Goal: Task Accomplishment & Management: Manage account settings

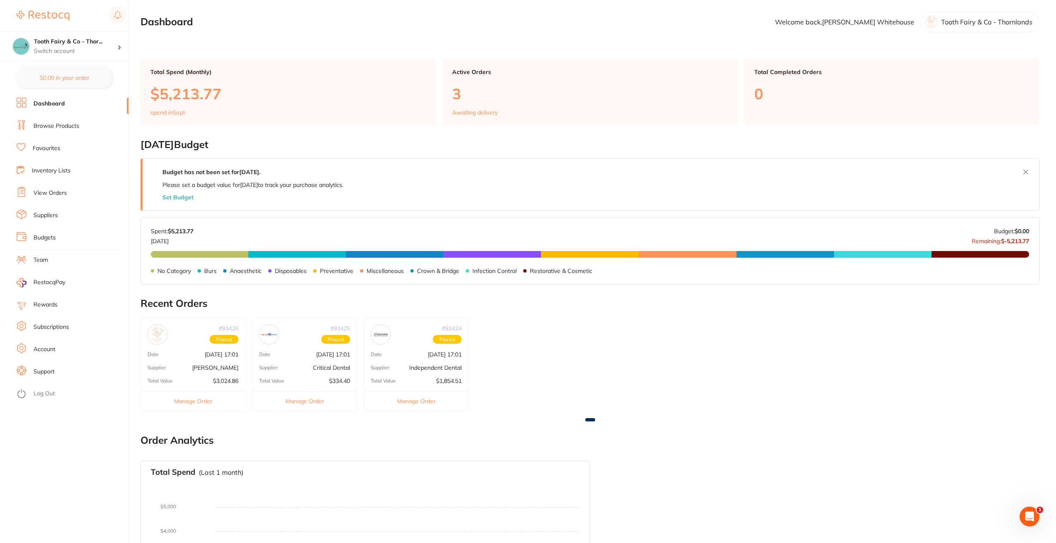
click at [65, 190] on link "View Orders" at bounding box center [49, 193] width 33 height 8
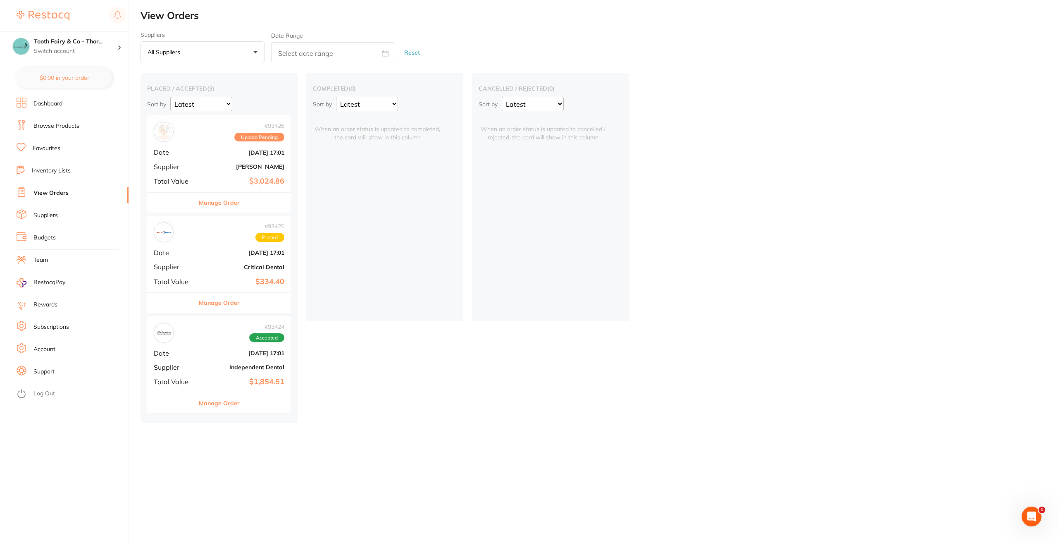
click at [39, 190] on link "View Orders" at bounding box center [50, 193] width 35 height 8
click at [216, 301] on button "Manage Order" at bounding box center [219, 303] width 41 height 20
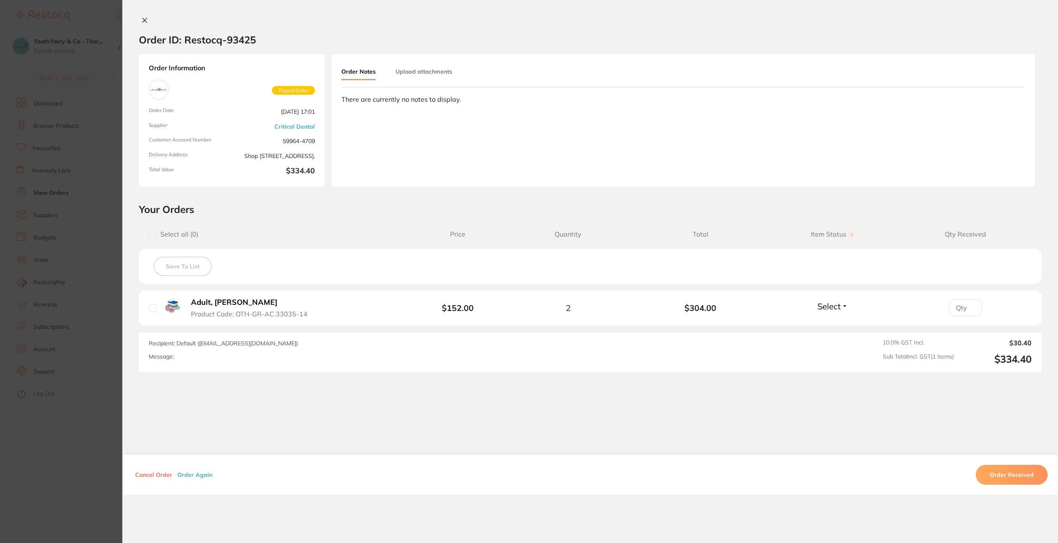
click at [231, 307] on button "Adult, Vanilla Scented Product Code: OTH-GR-AC.33035-14" at bounding box center [252, 308] width 128 height 20
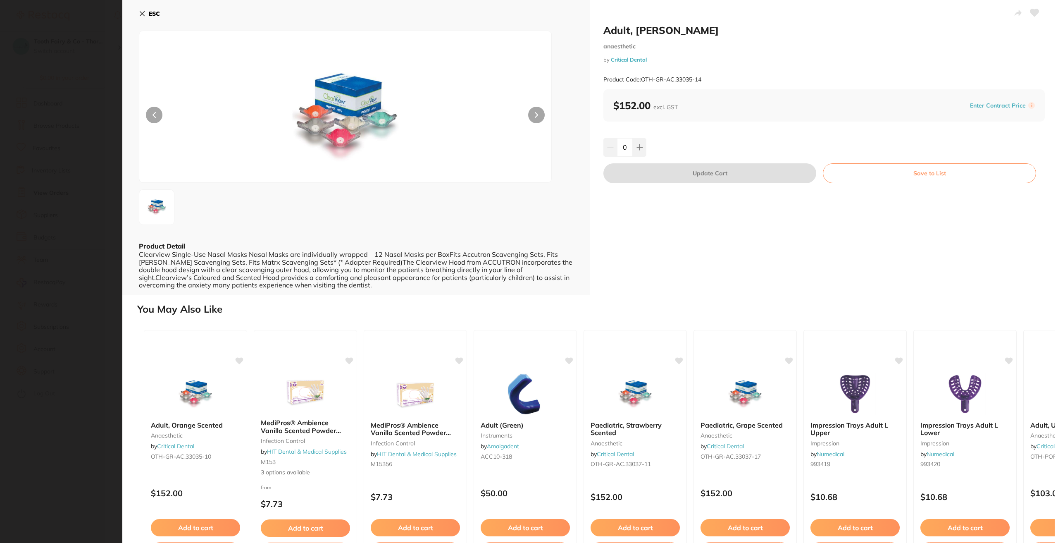
click at [142, 14] on icon at bounding box center [142, 14] width 5 height 5
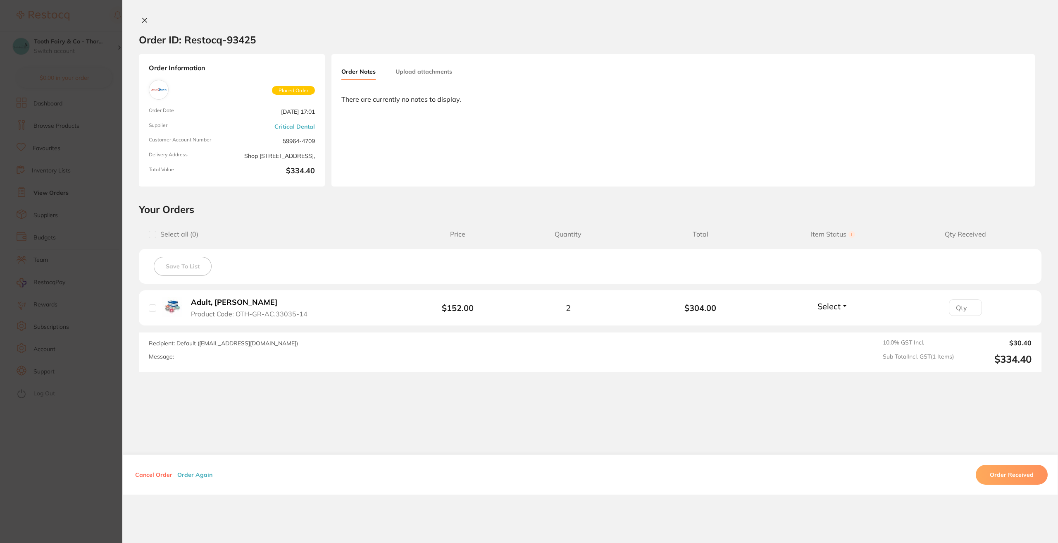
click at [142, 17] on icon at bounding box center [144, 20] width 7 height 7
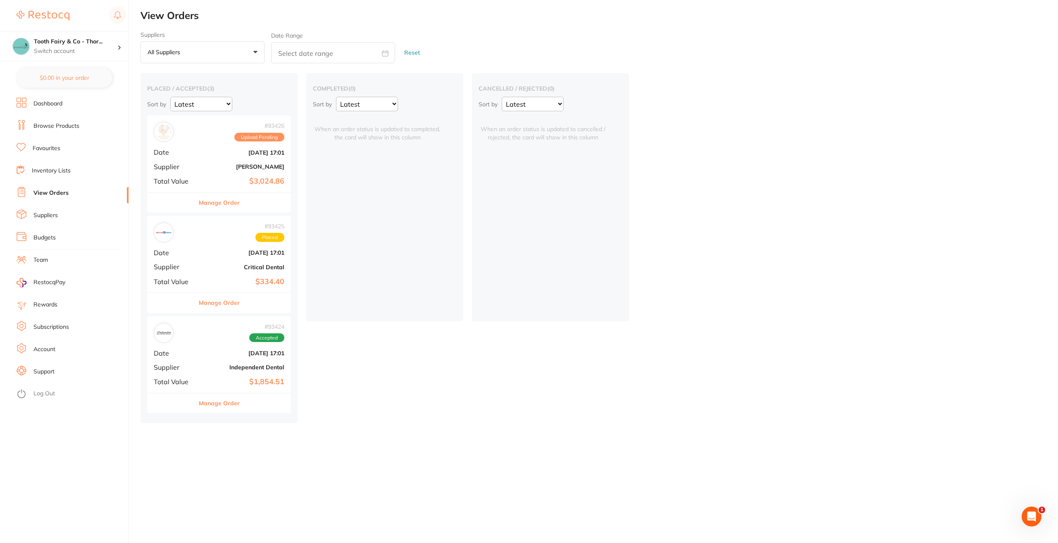
click at [42, 189] on link "View Orders" at bounding box center [50, 193] width 35 height 8
click at [222, 407] on button "Manage Order" at bounding box center [219, 403] width 41 height 20
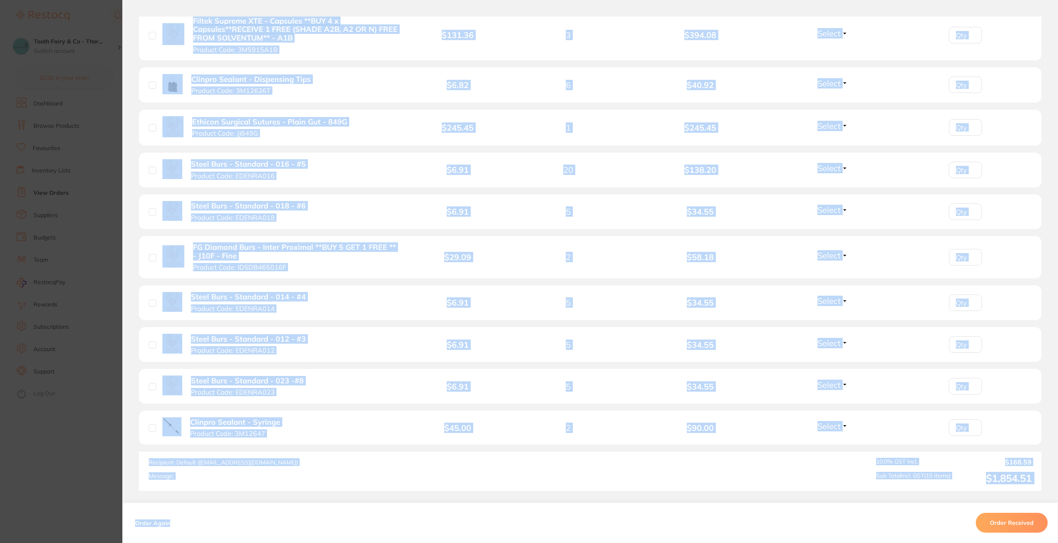
scroll to position [537, 0]
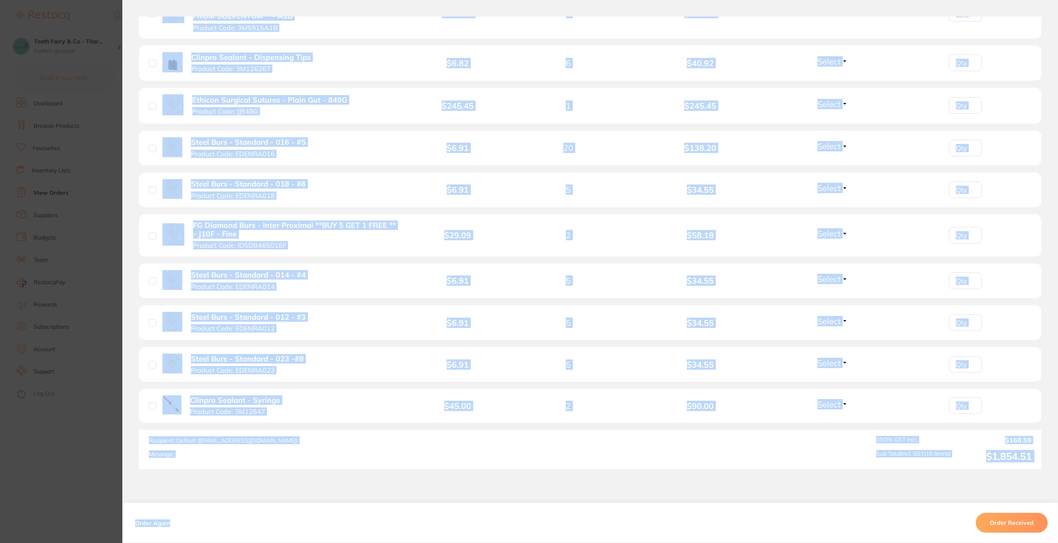
drag, startPoint x: 165, startPoint y: 47, endPoint x: 760, endPoint y: 445, distance: 715.7
click at [789, 471] on div "Order ID: Restocq- 93424 Order Information Accepted Order Order Date [DATE] 17:…" at bounding box center [590, 280] width 936 height 526
copy div "Gauze Swabs - Non Woven ** 5 + 1** - 7.5cm x 7.5cm Product Code: IDSNWS7.5X7.5 …"
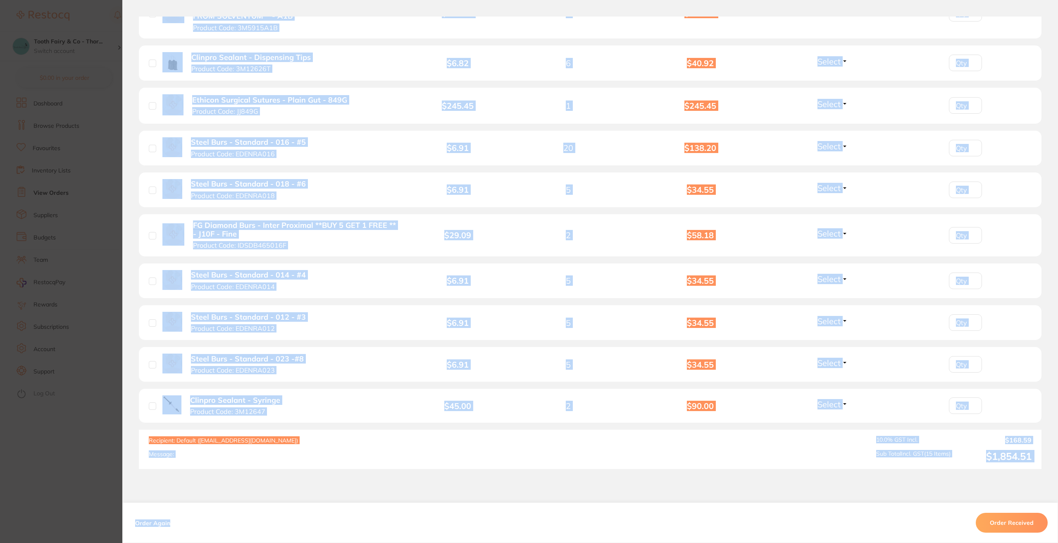
click at [384, 282] on li "Steel Burs - Standard - 014 - #4 Product Code: EDENRA014 $6.91 5 $34.55 Select …" at bounding box center [590, 280] width 903 height 35
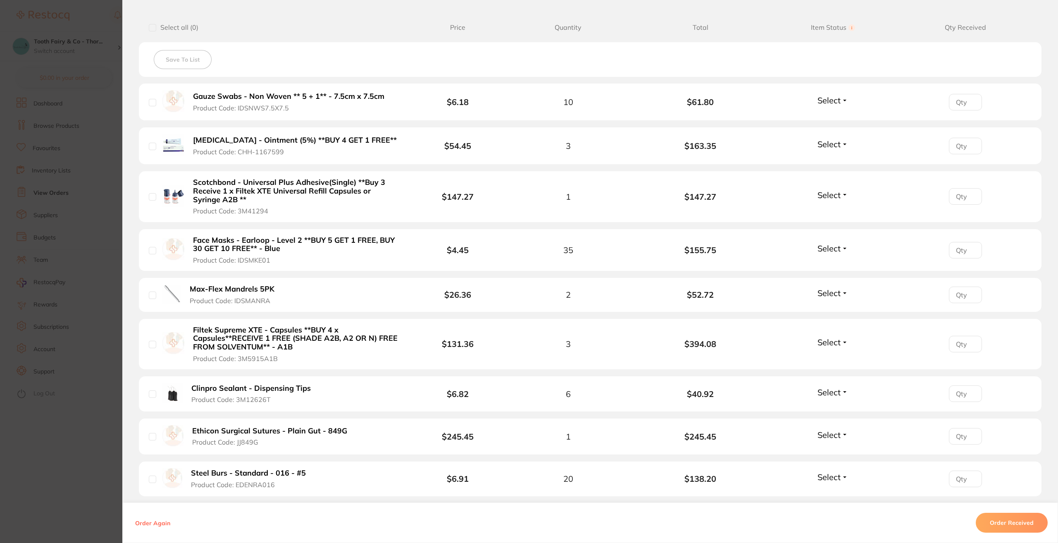
scroll to position [248, 0]
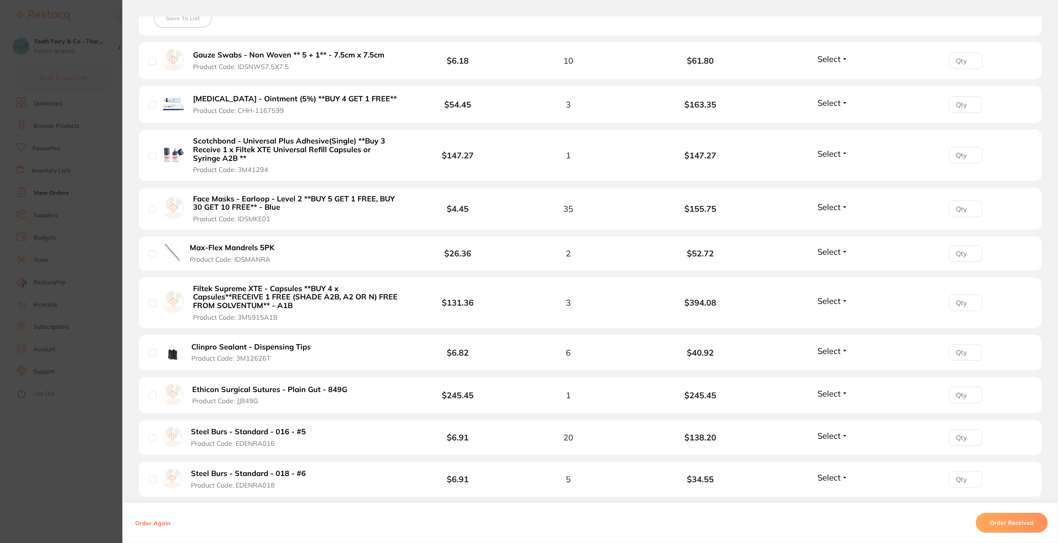
click at [102, 391] on section "Order ID: Restocq- 93424 Order Information Accepted Order Order Date [DATE] 17:…" at bounding box center [529, 271] width 1058 height 543
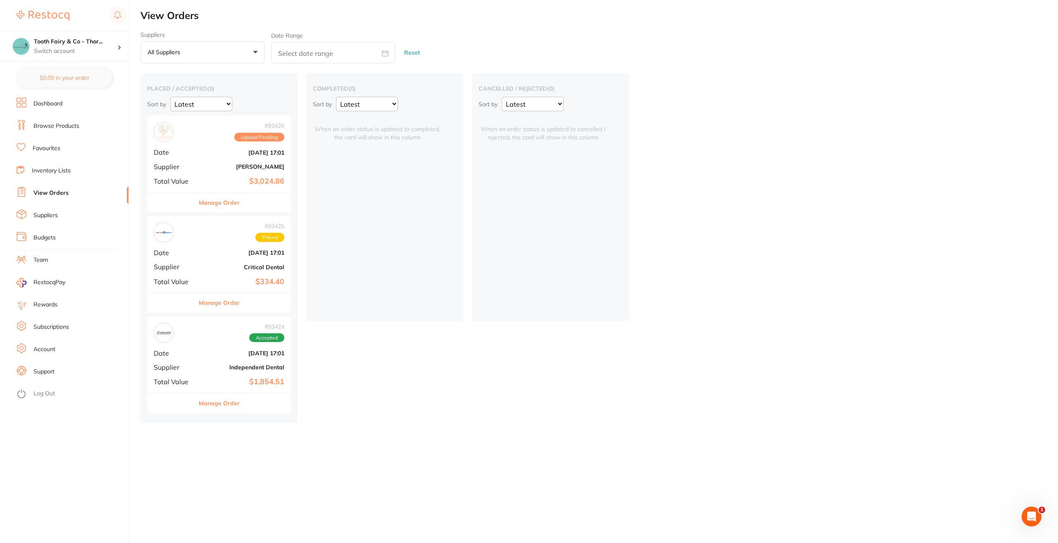
click at [220, 401] on button "Manage Order" at bounding box center [219, 403] width 41 height 20
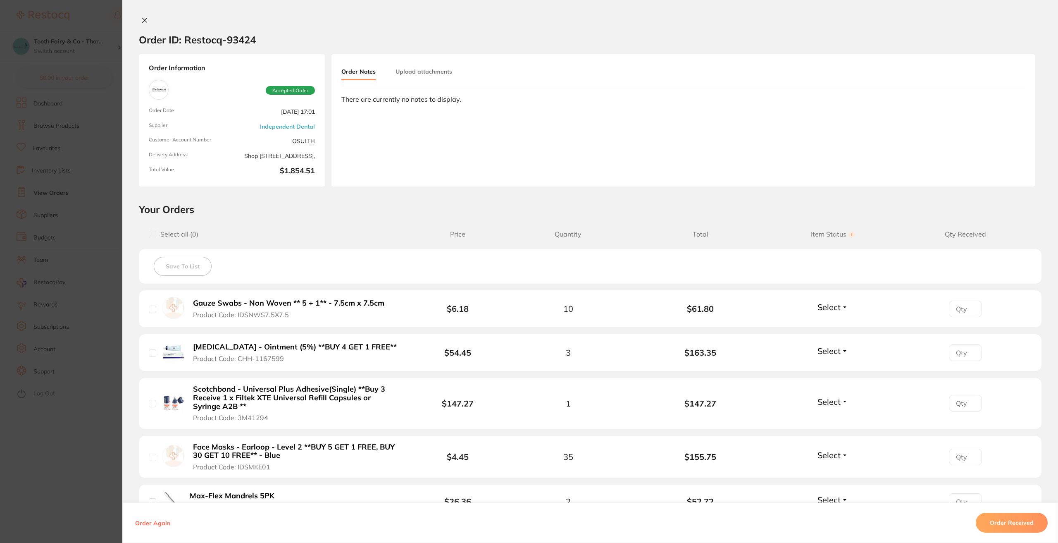
click at [148, 19] on icon at bounding box center [144, 20] width 7 height 7
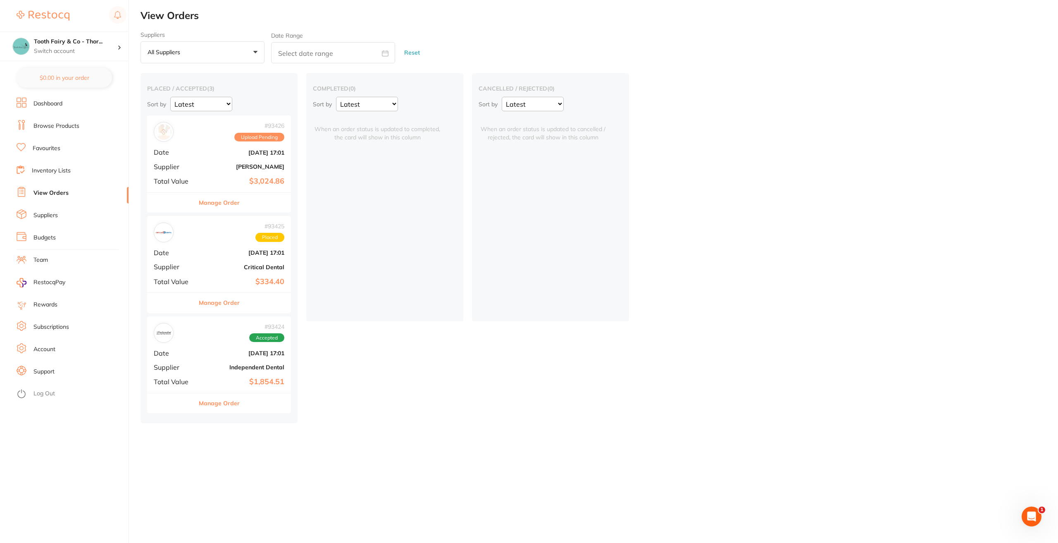
click at [210, 301] on button "Manage Order" at bounding box center [219, 303] width 41 height 20
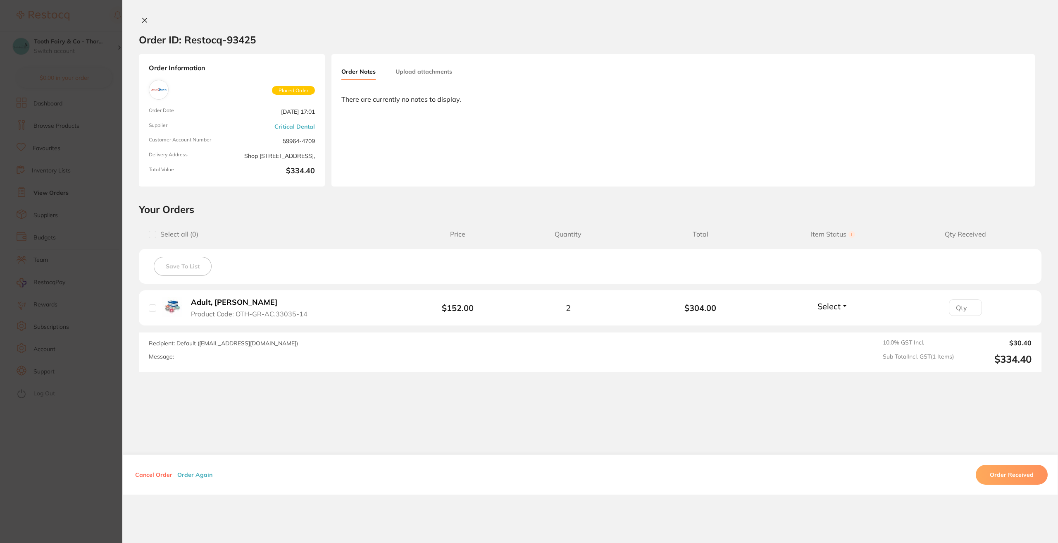
click at [144, 18] on icon at bounding box center [144, 20] width 7 height 7
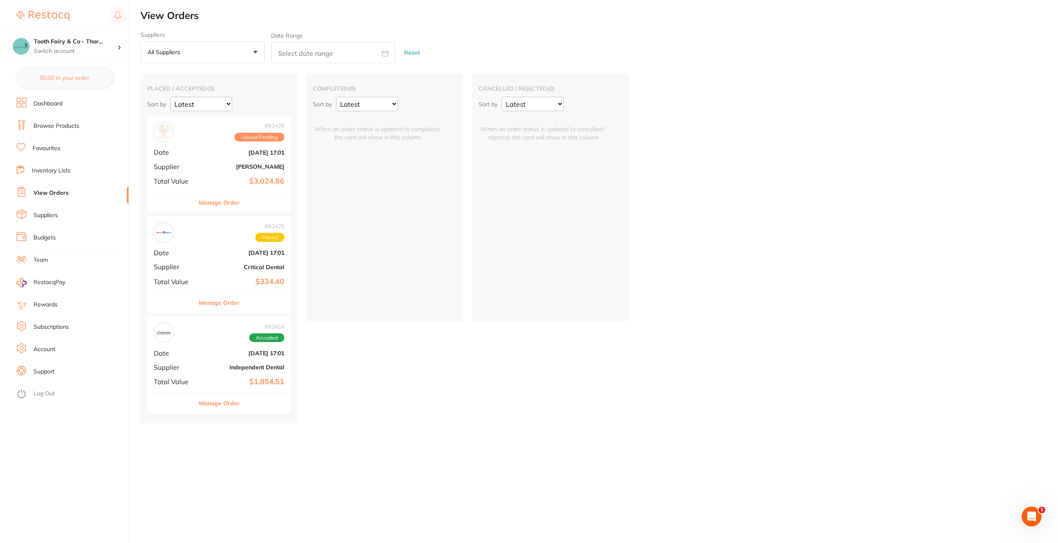
click at [62, 124] on link "Browse Products" at bounding box center [56, 126] width 46 height 8
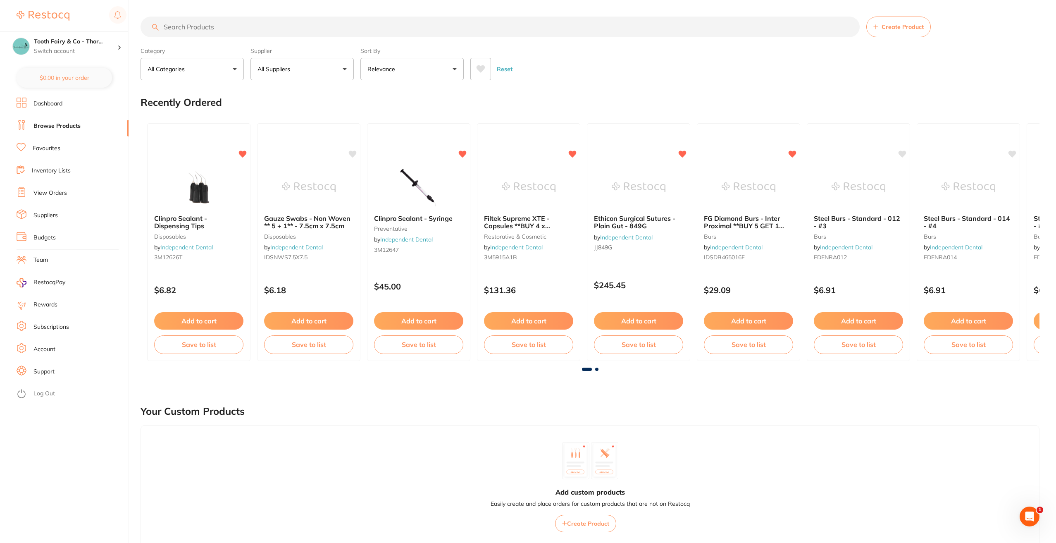
click at [62, 103] on link "Dashboard" at bounding box center [47, 104] width 29 height 8
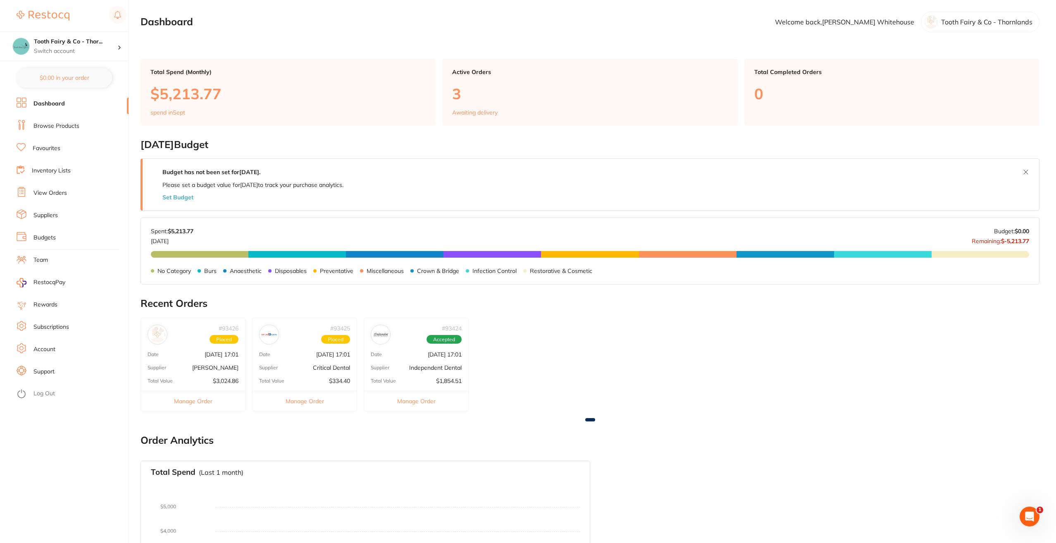
click at [57, 216] on link "Suppliers" at bounding box center [45, 215] width 24 height 8
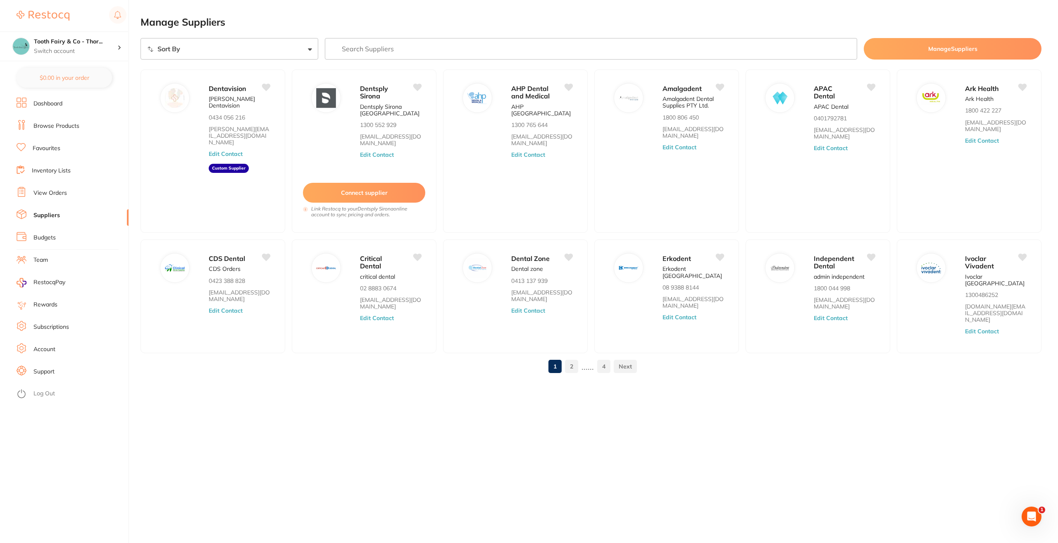
click at [56, 124] on link "Browse Products" at bounding box center [56, 126] width 46 height 8
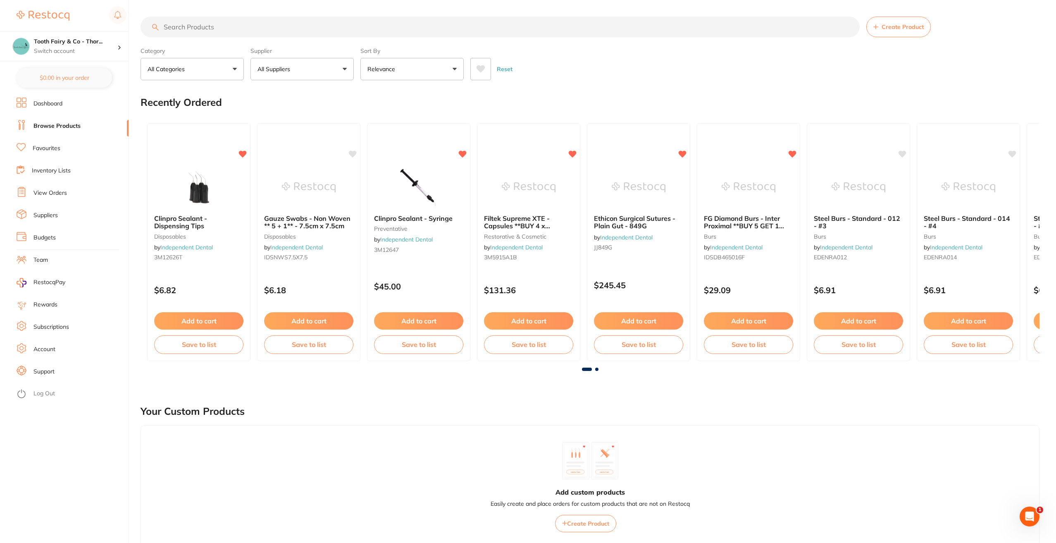
click at [344, 64] on button "All Suppliers" at bounding box center [301, 69] width 103 height 22
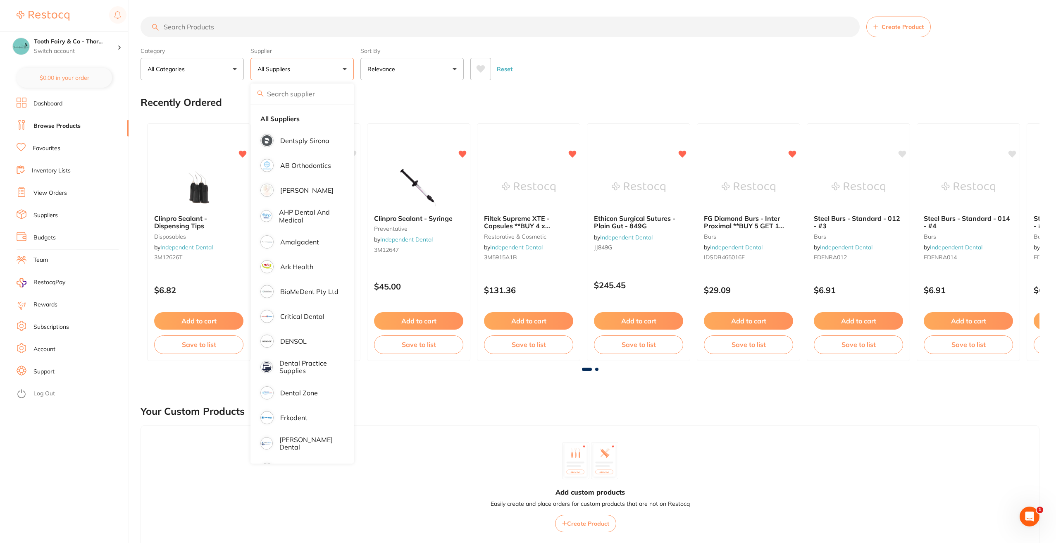
click at [213, 30] on input "search" at bounding box center [500, 27] width 719 height 21
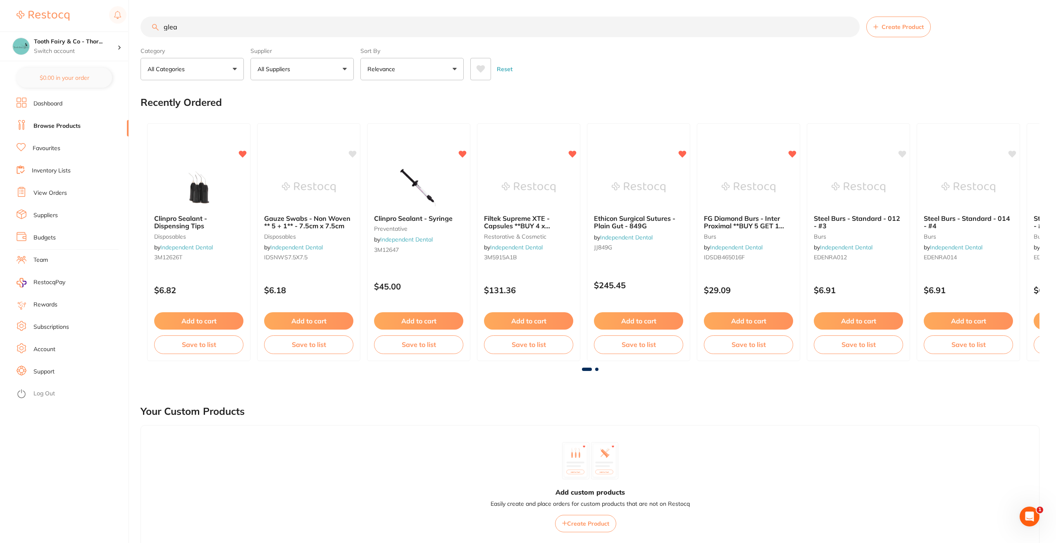
type input "gleam"
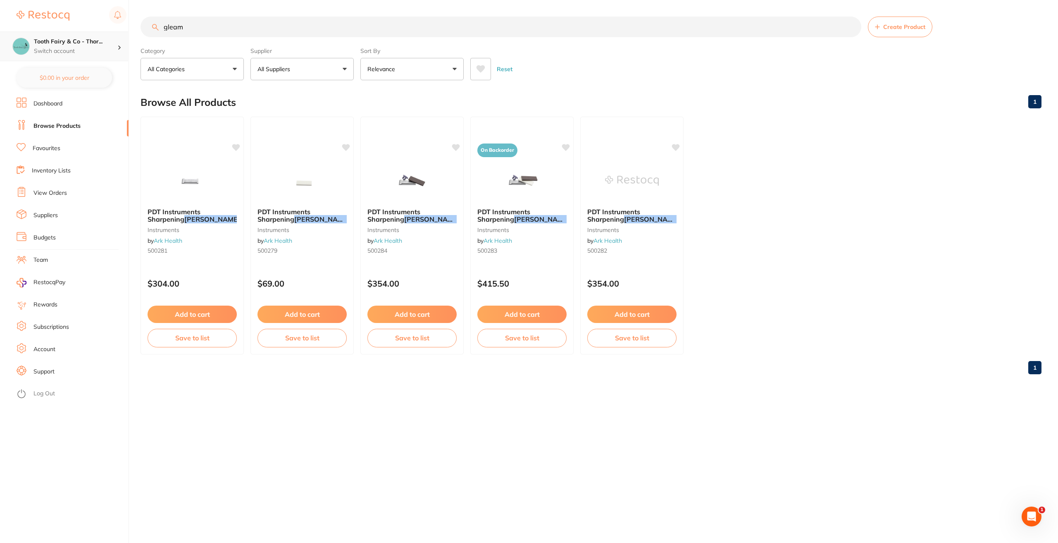
scroll to position [0, 0]
drag, startPoint x: 145, startPoint y: 37, endPoint x: 125, endPoint y: 35, distance: 19.9
click at [125, 35] on div "$5,213.77 Tooth Fairy & Co - Thor... Switch account Tooth Fairy & Co - Thornlan…" at bounding box center [529, 271] width 1058 height 543
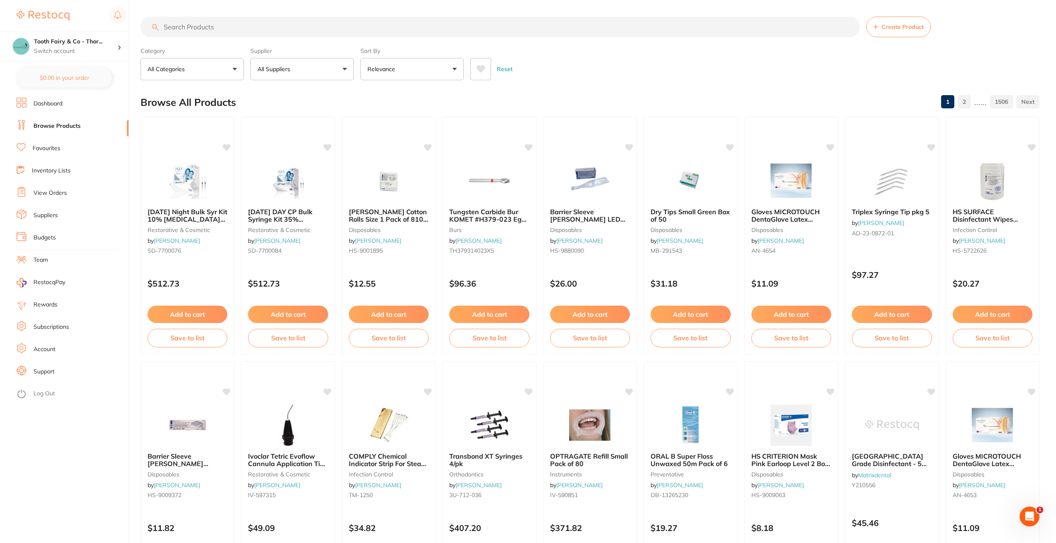
scroll to position [0, 0]
